Goal: Information Seeking & Learning: Learn about a topic

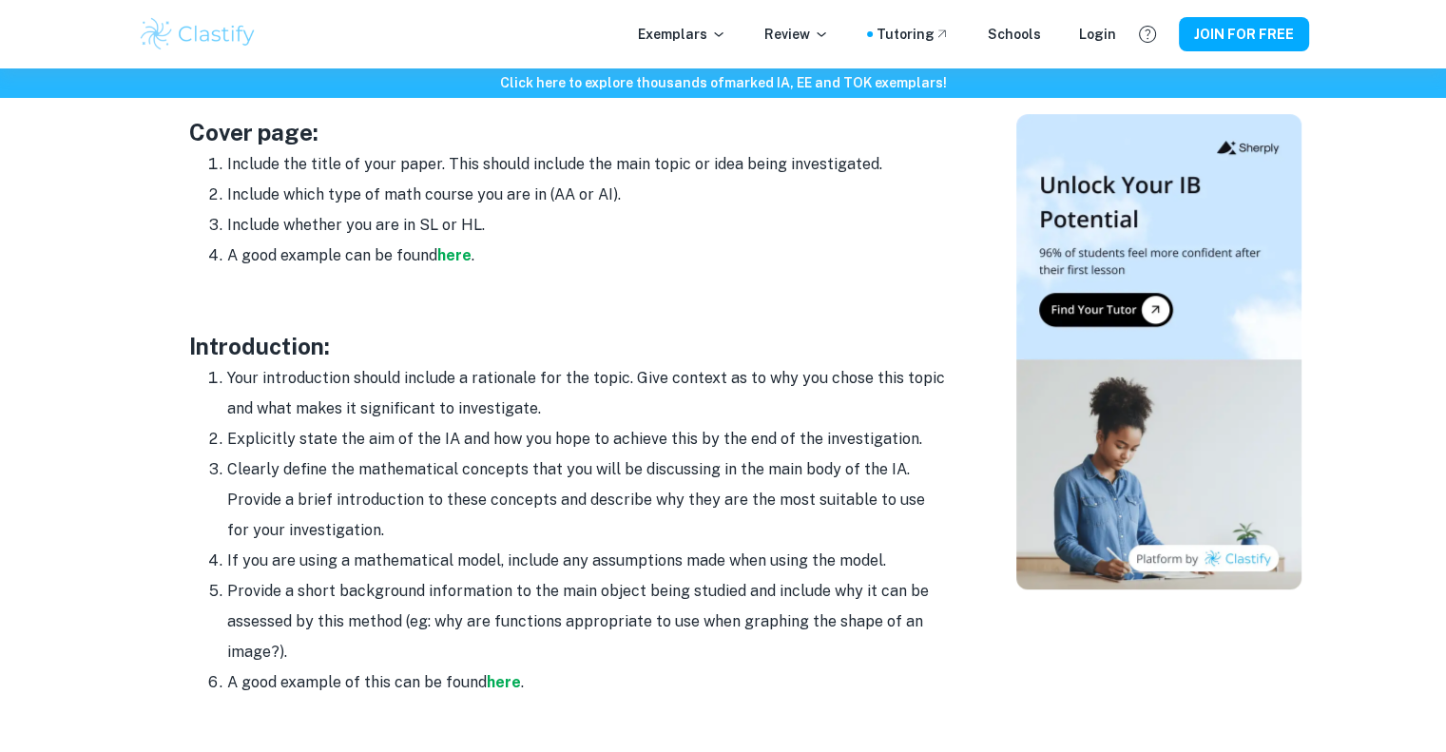
scroll to position [1021, 0]
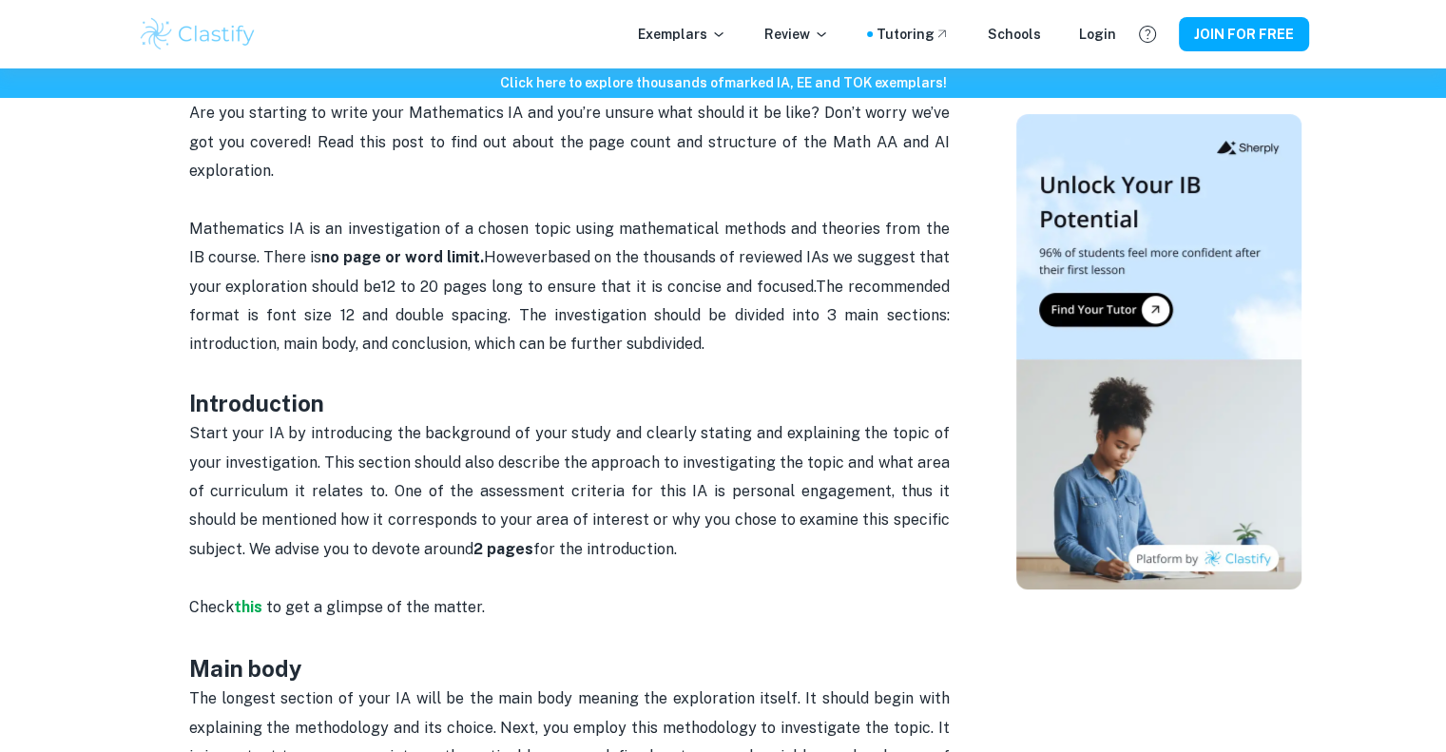
scroll to position [724, 0]
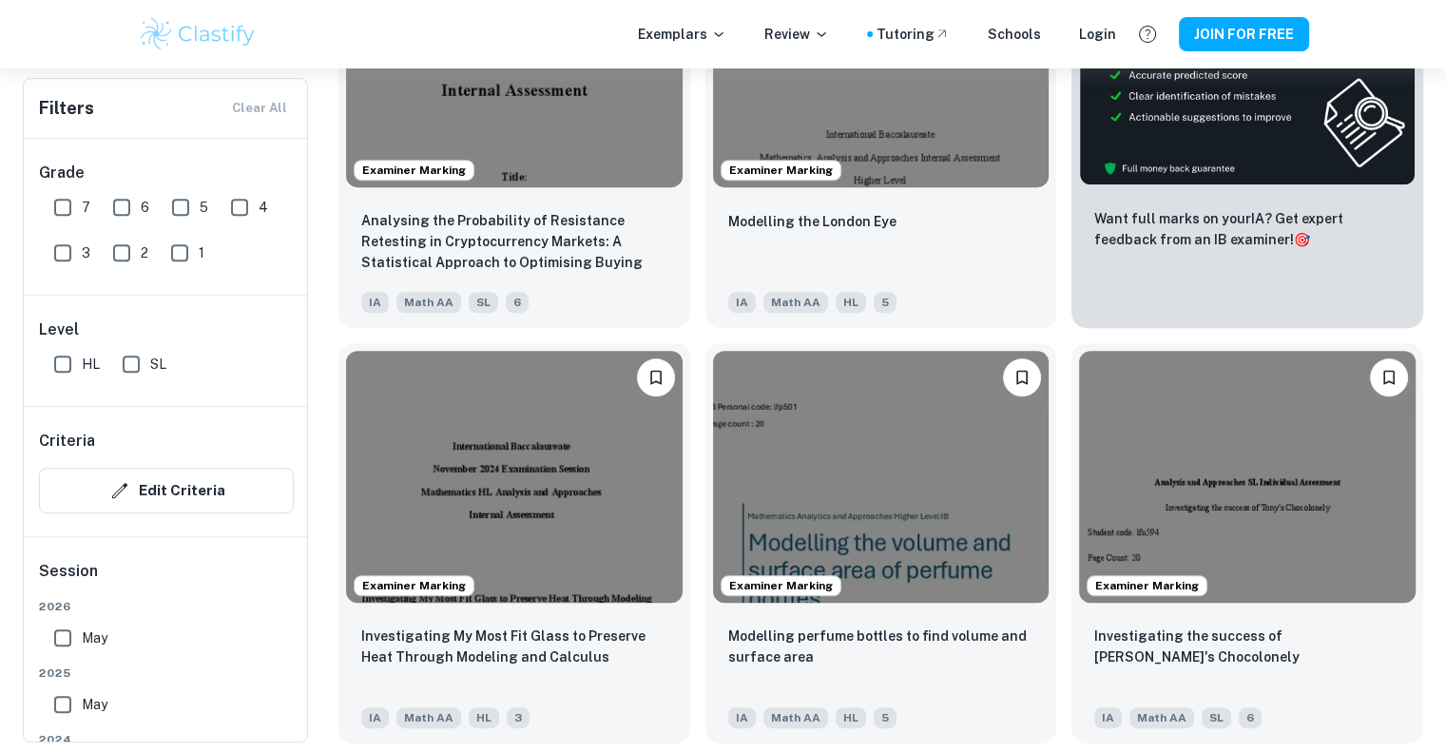
scroll to position [745, 0]
click at [61, 368] on input "HL" at bounding box center [63, 364] width 38 height 38
checkbox input "true"
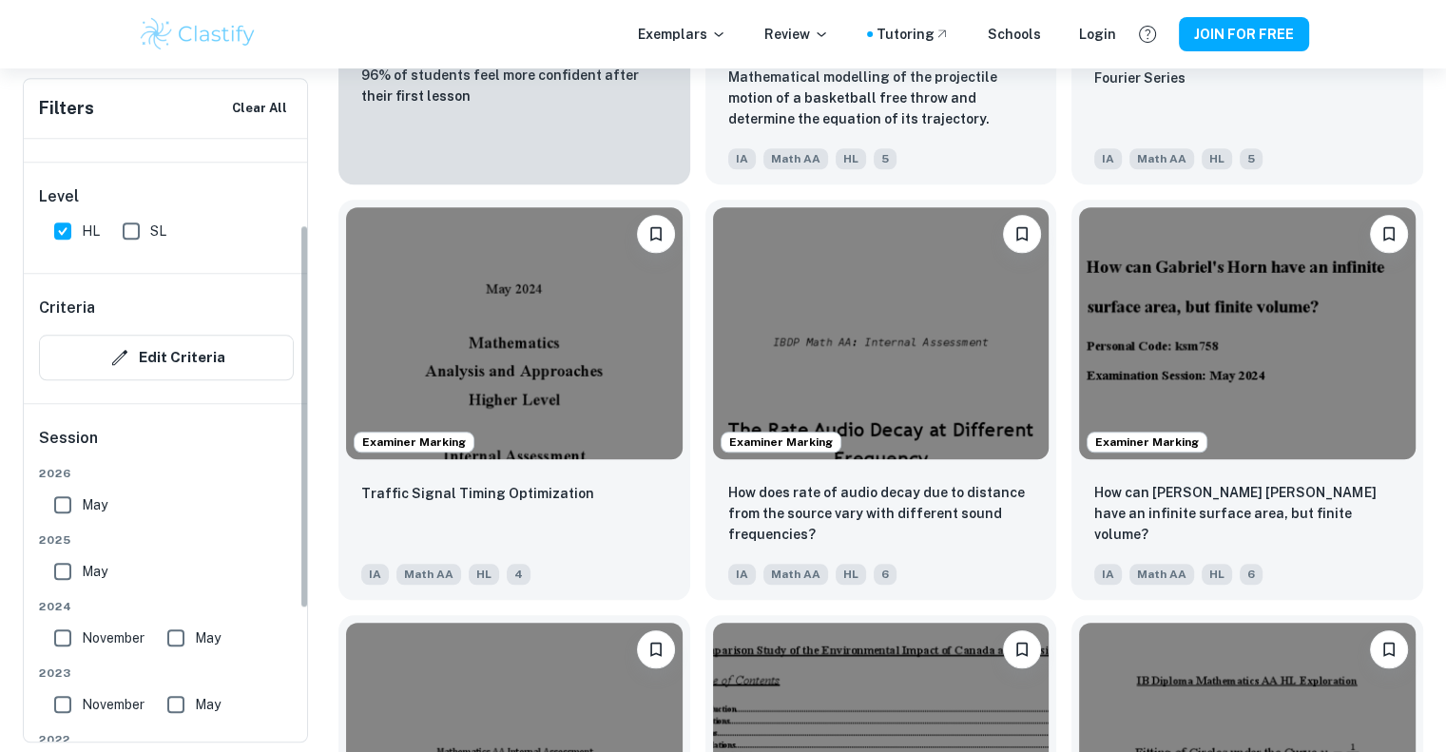
scroll to position [135, 0]
click at [61, 557] on input "May" at bounding box center [63, 569] width 38 height 38
checkbox input "true"
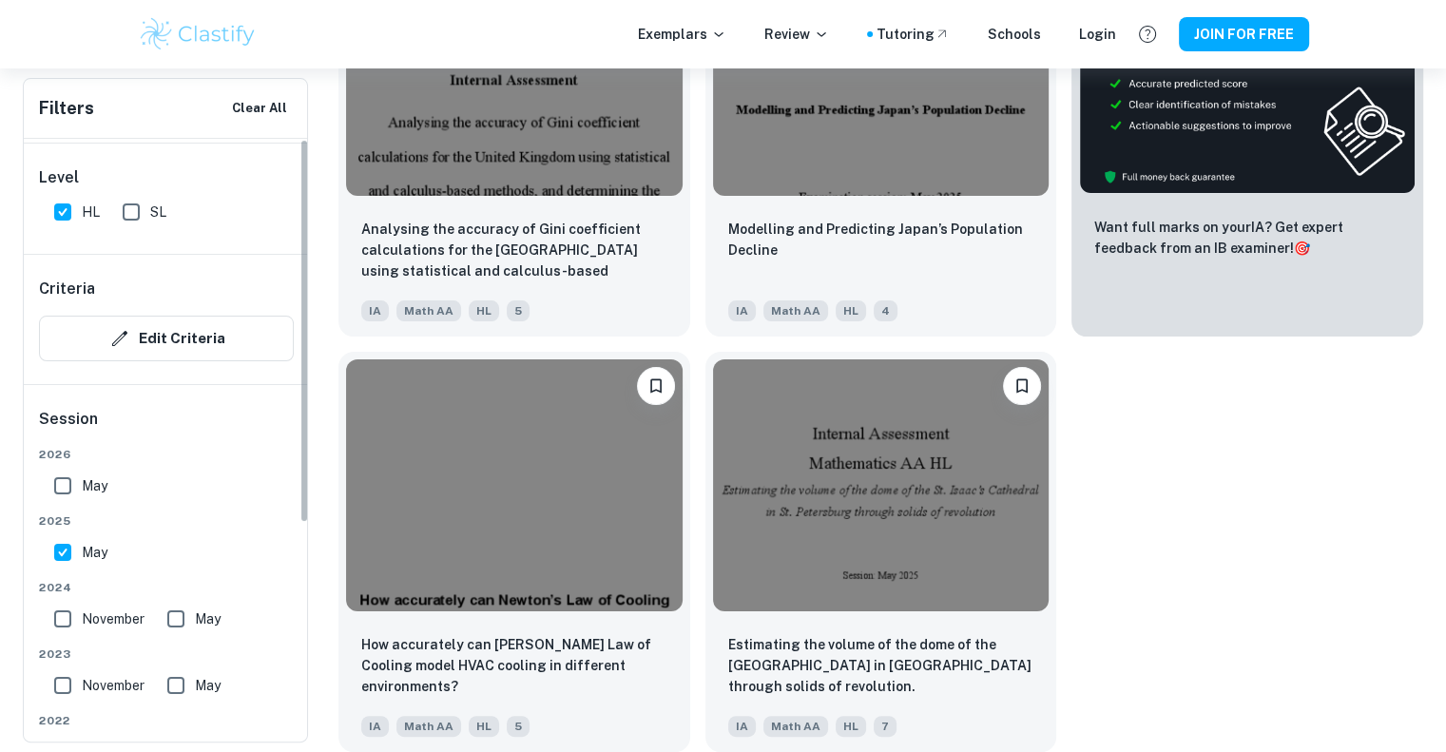
scroll to position [0, 0]
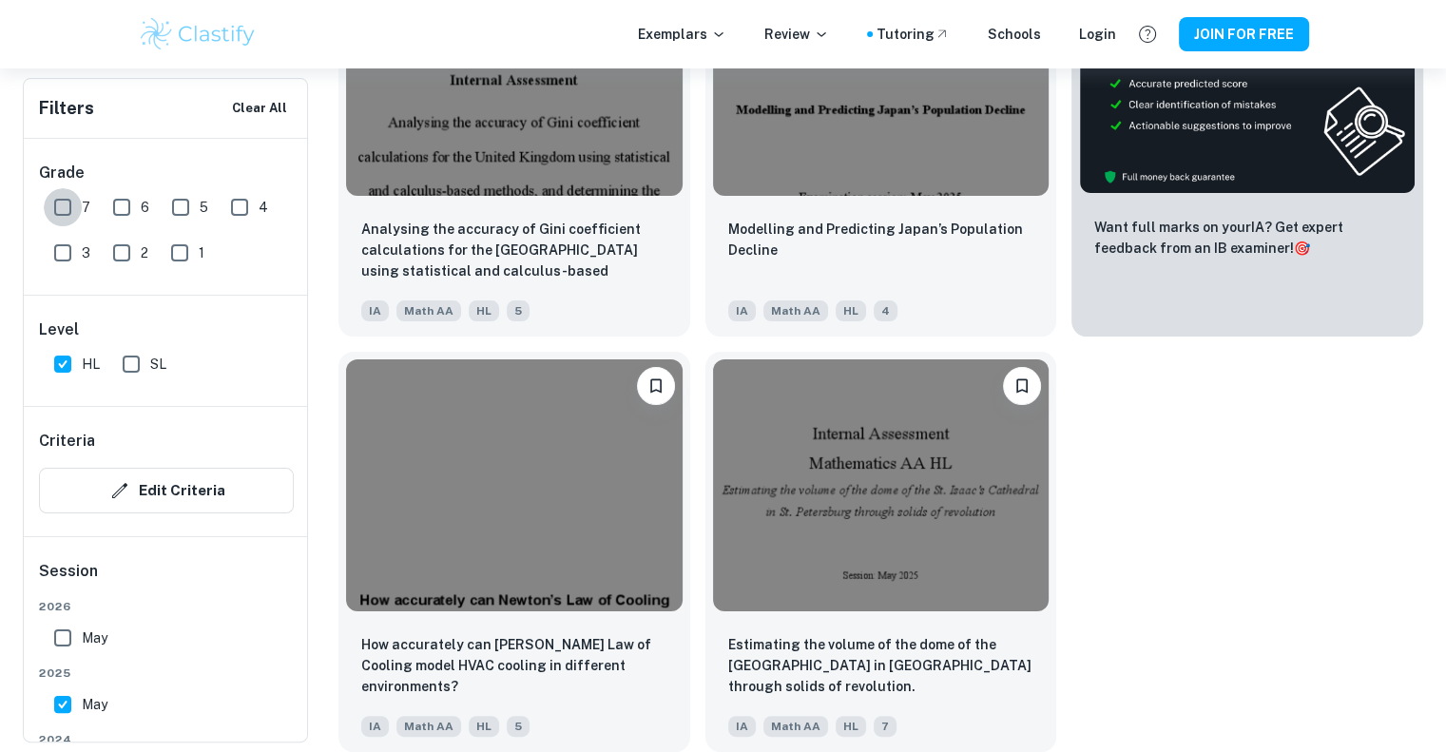
click at [67, 212] on input "7" at bounding box center [63, 207] width 38 height 38
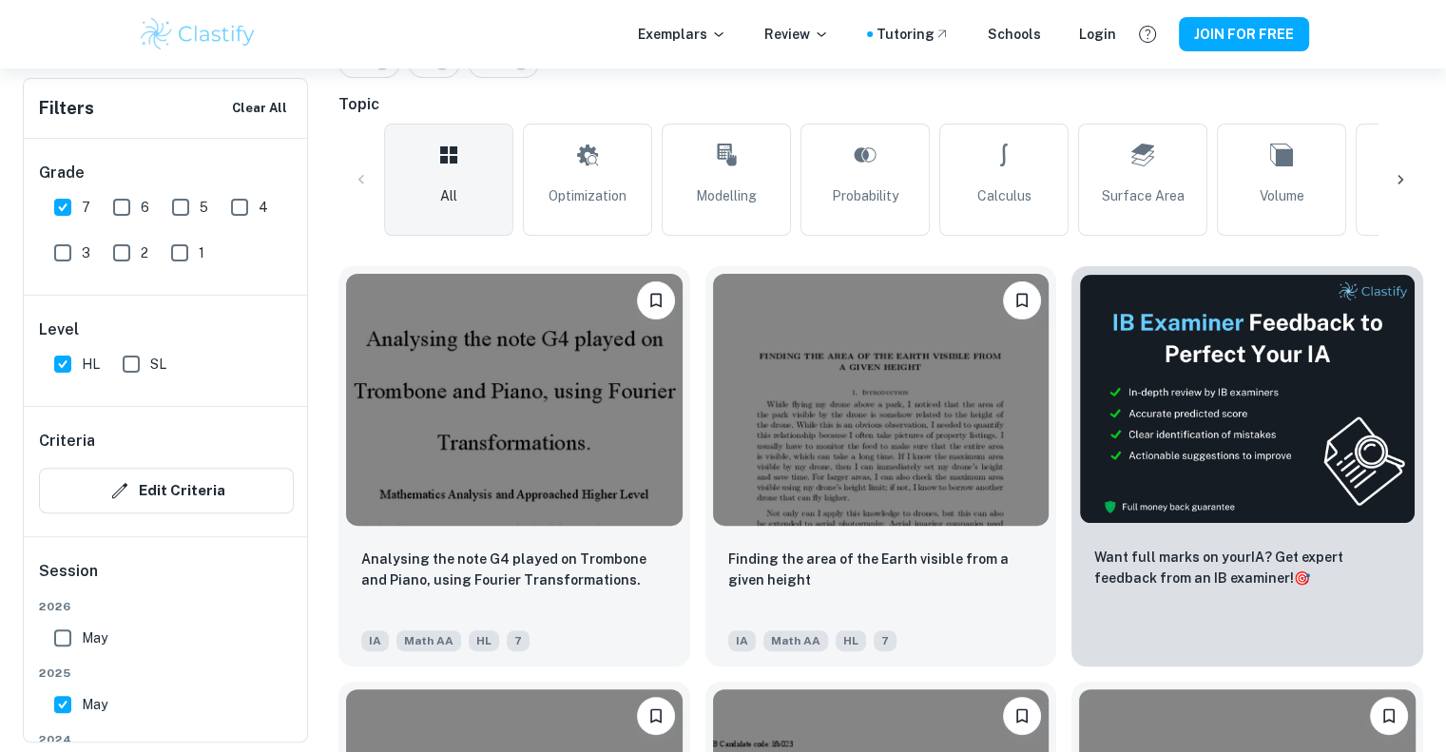
scroll to position [452, 0]
click at [76, 210] on input "7" at bounding box center [63, 207] width 38 height 38
checkbox input "false"
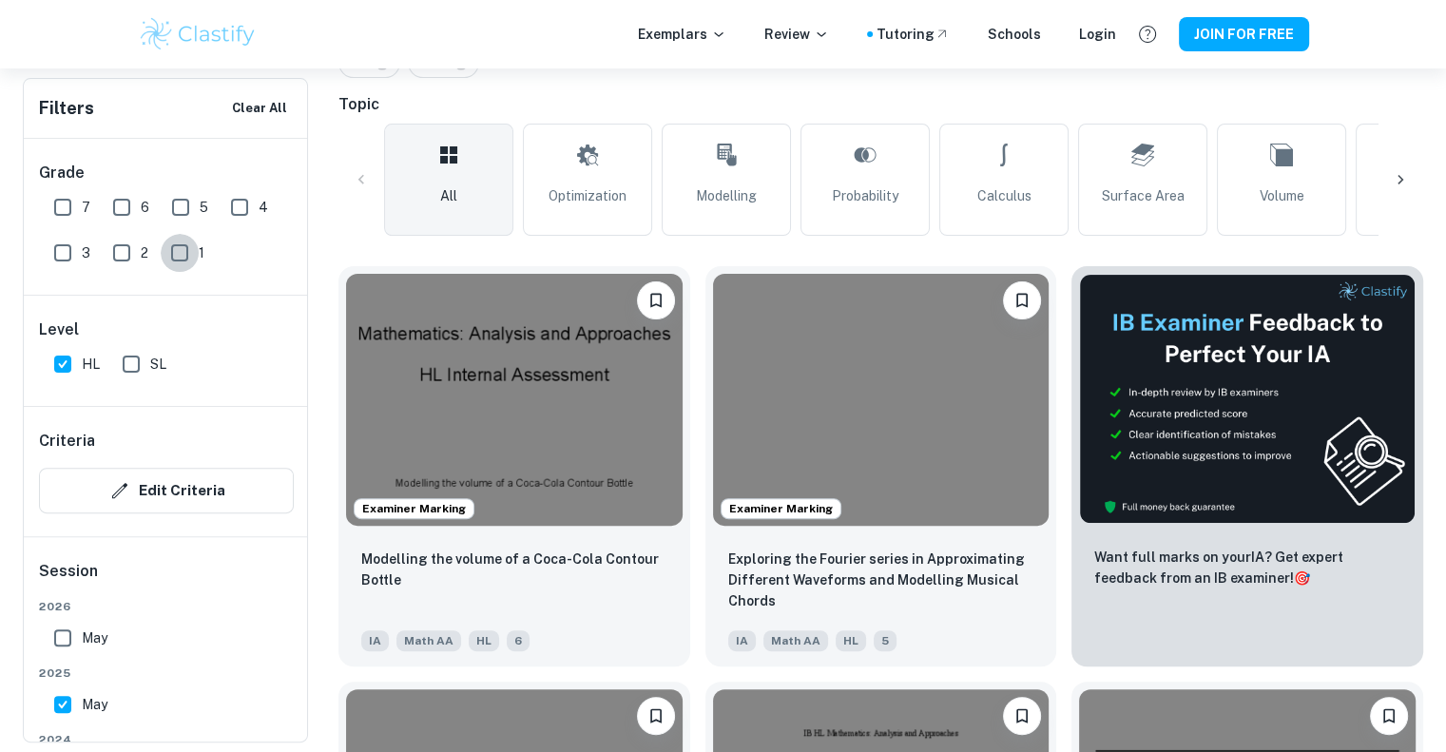
click at [173, 254] on input "1" at bounding box center [180, 253] width 38 height 38
checkbox input "true"
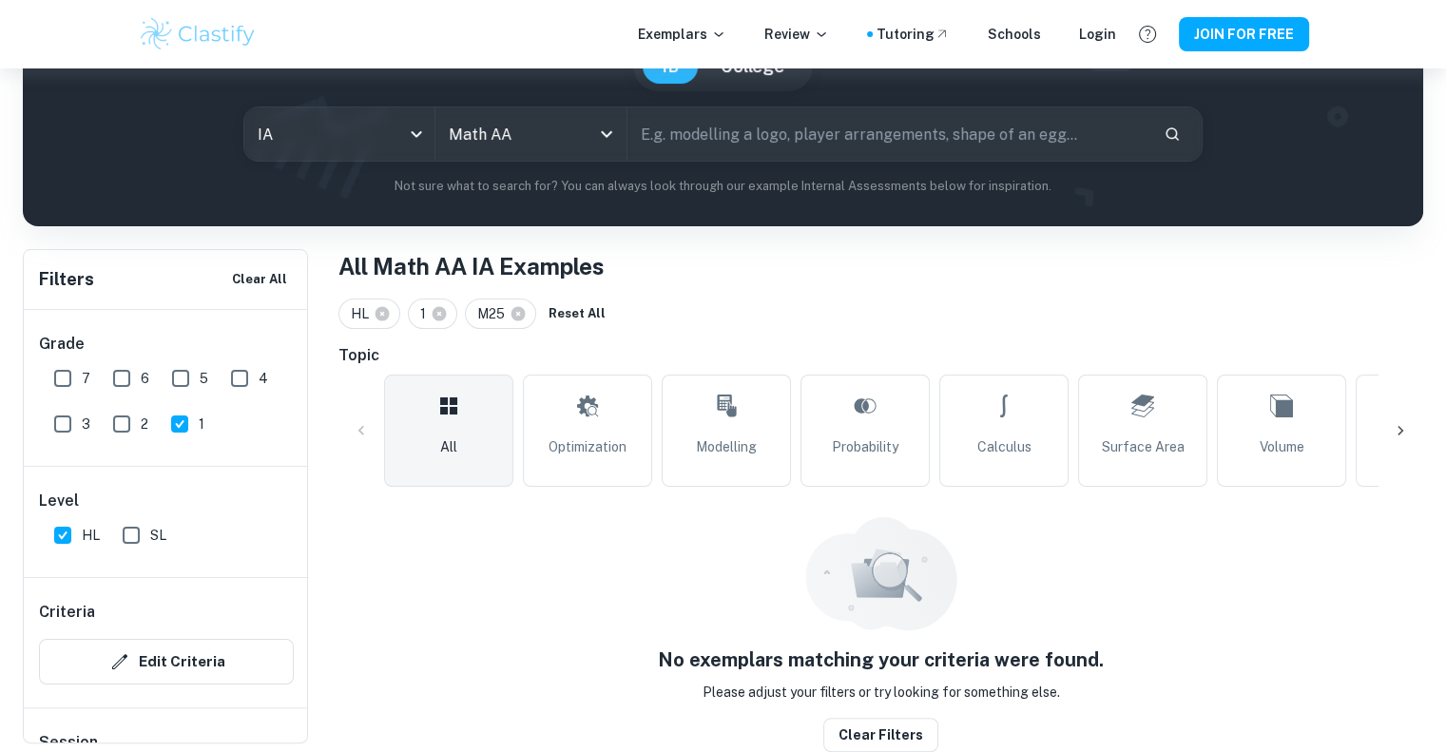
scroll to position [201, 0]
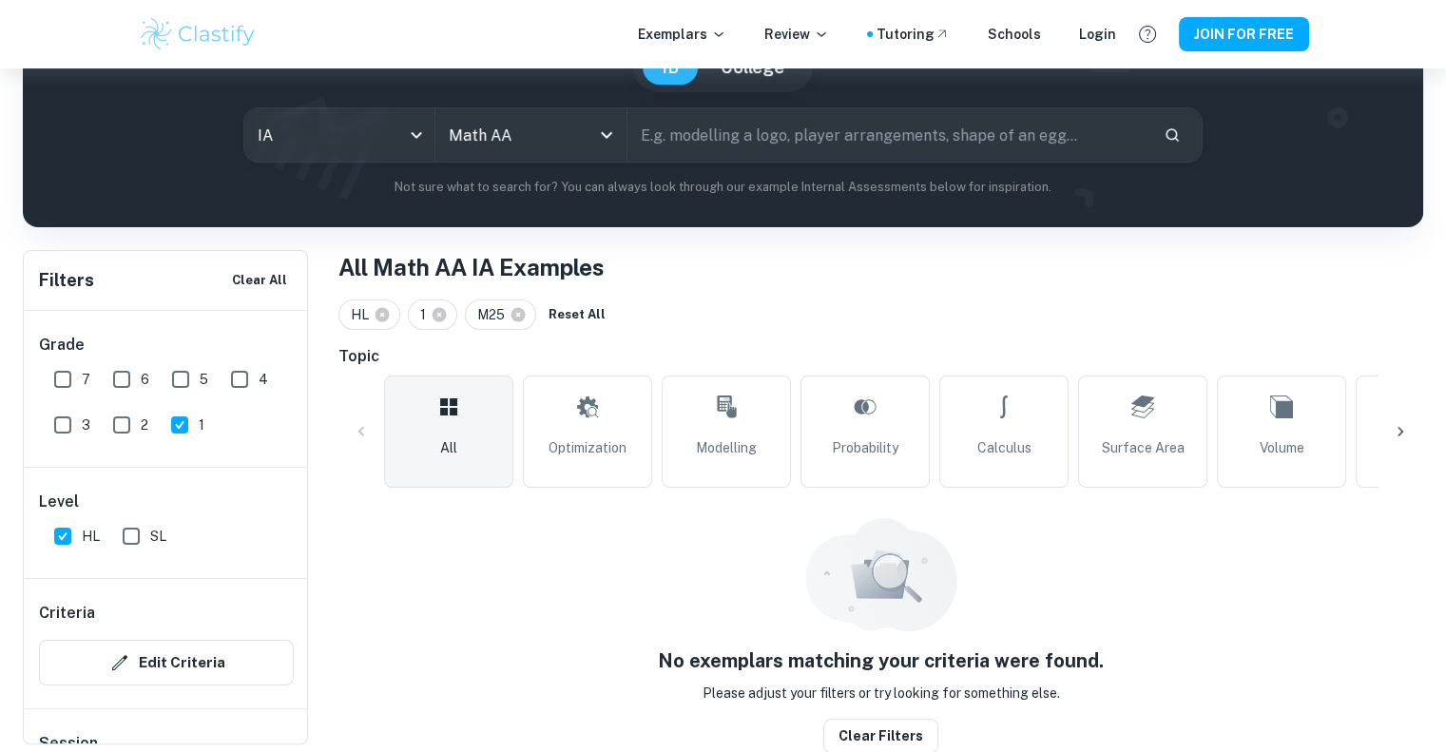
click at [124, 429] on input "2" at bounding box center [122, 425] width 38 height 38
checkbox input "true"
click at [175, 425] on input "1" at bounding box center [180, 425] width 38 height 38
checkbox input "false"
click at [52, 424] on input "3" at bounding box center [63, 425] width 38 height 38
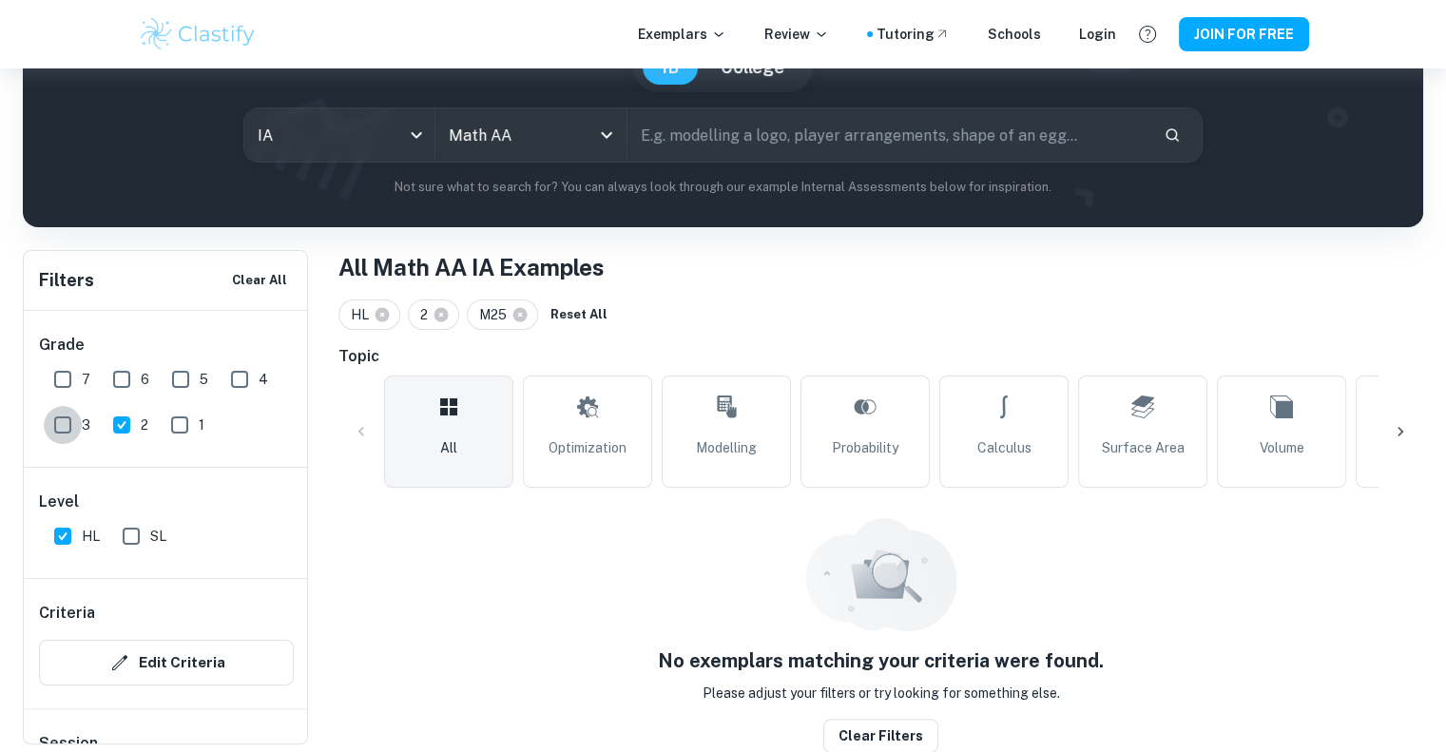
checkbox input "true"
click at [124, 426] on input "2" at bounding box center [122, 425] width 38 height 38
checkbox input "false"
click at [59, 425] on input "3" at bounding box center [63, 425] width 38 height 38
checkbox input "false"
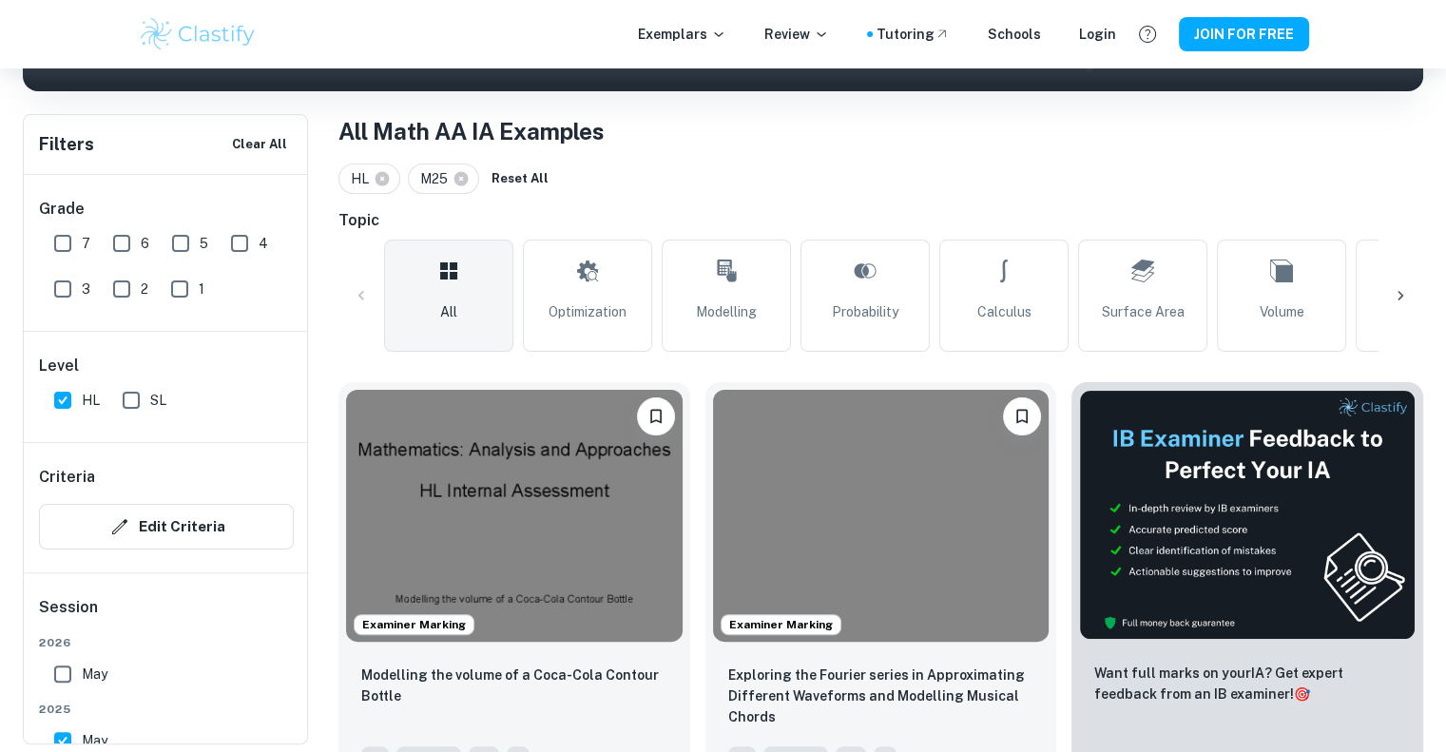
scroll to position [336, 0]
